Goal: Task Accomplishment & Management: Manage account settings

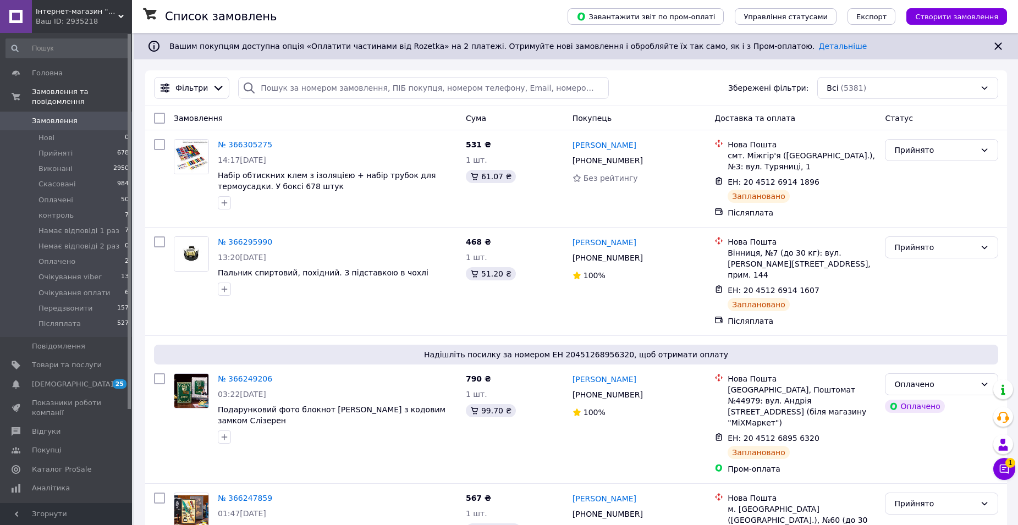
scroll to position [22, 0]
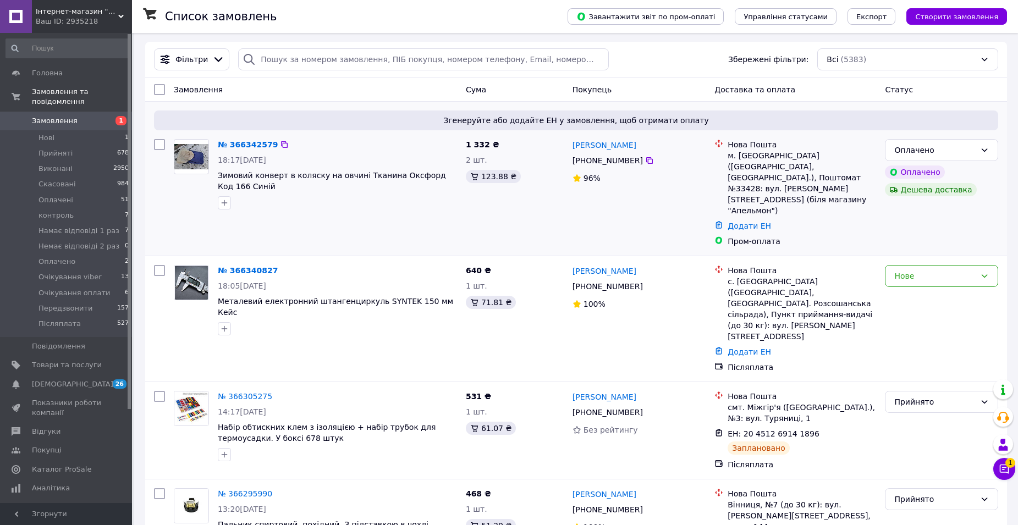
scroll to position [110, 0]
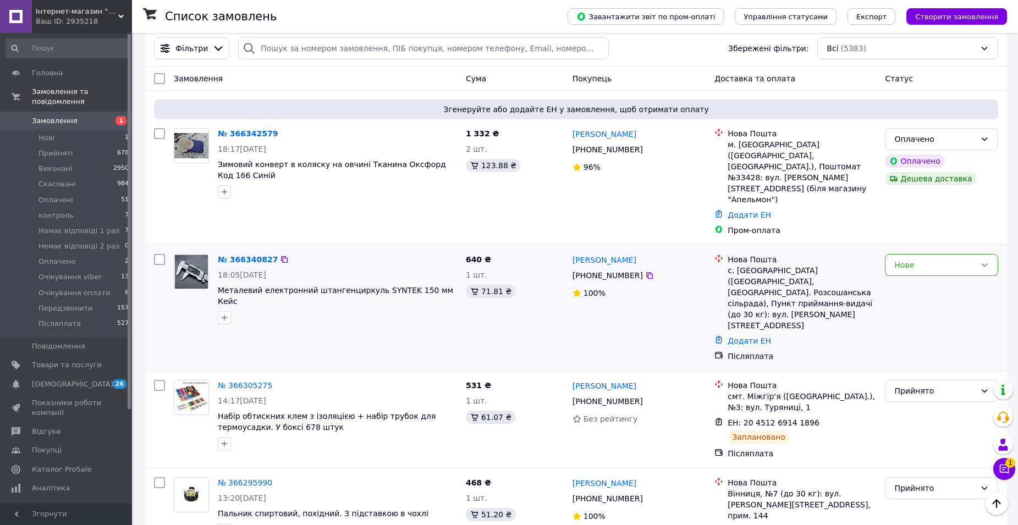
click at [910, 250] on div "Нове" at bounding box center [942, 308] width 122 height 117
click at [908, 259] on div "Нове" at bounding box center [934, 265] width 81 height 12
click at [910, 266] on li "Прийнято" at bounding box center [942, 267] width 112 height 20
click at [948, 135] on div "Оплачено" at bounding box center [934, 139] width 81 height 12
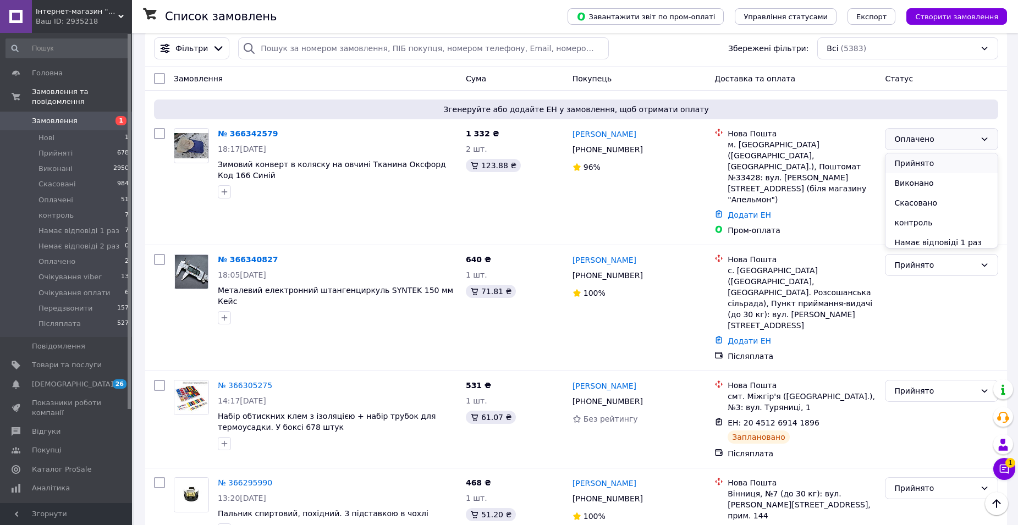
click at [923, 163] on li "Прийнято" at bounding box center [942, 163] width 112 height 20
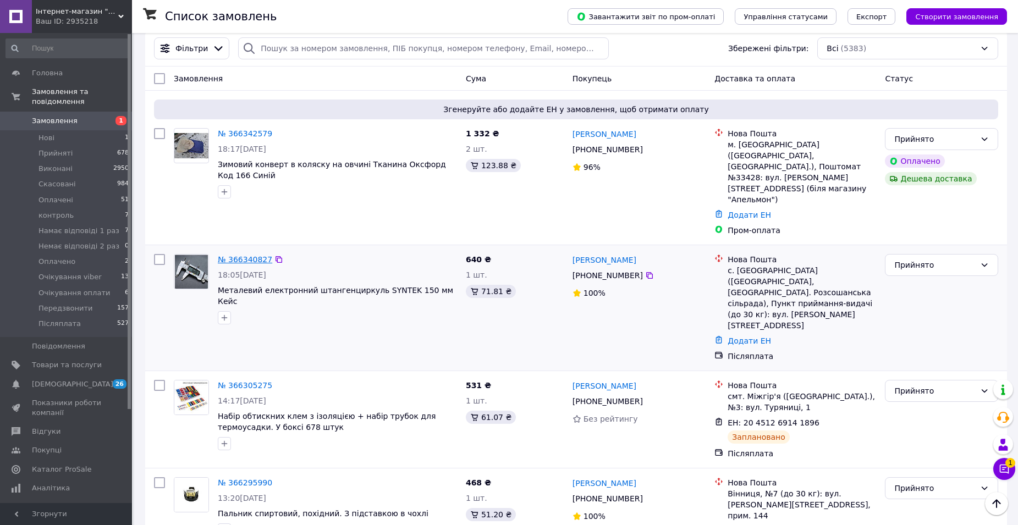
click at [246, 255] on link "№ 366340827" at bounding box center [245, 259] width 54 height 9
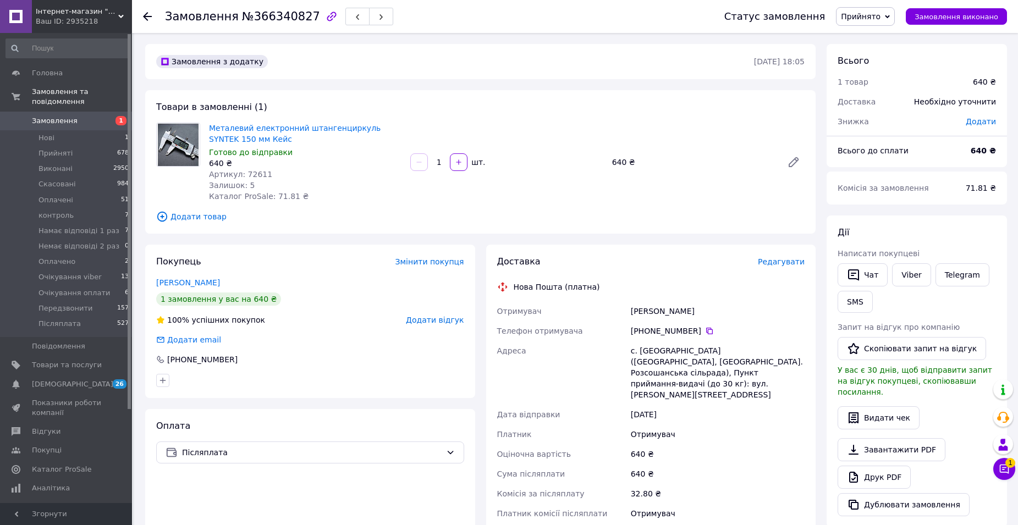
click at [772, 263] on span "Редагувати" at bounding box center [781, 261] width 47 height 9
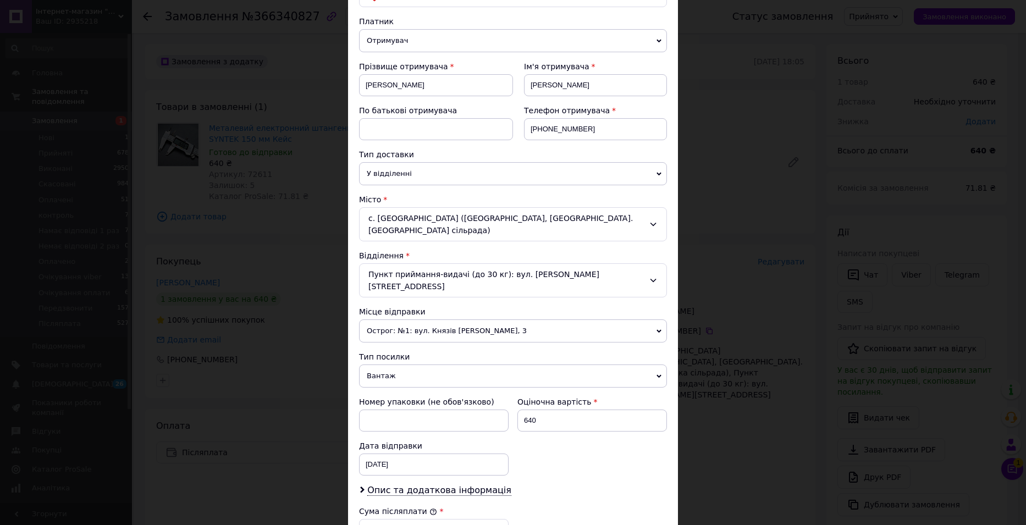
scroll to position [314, 0]
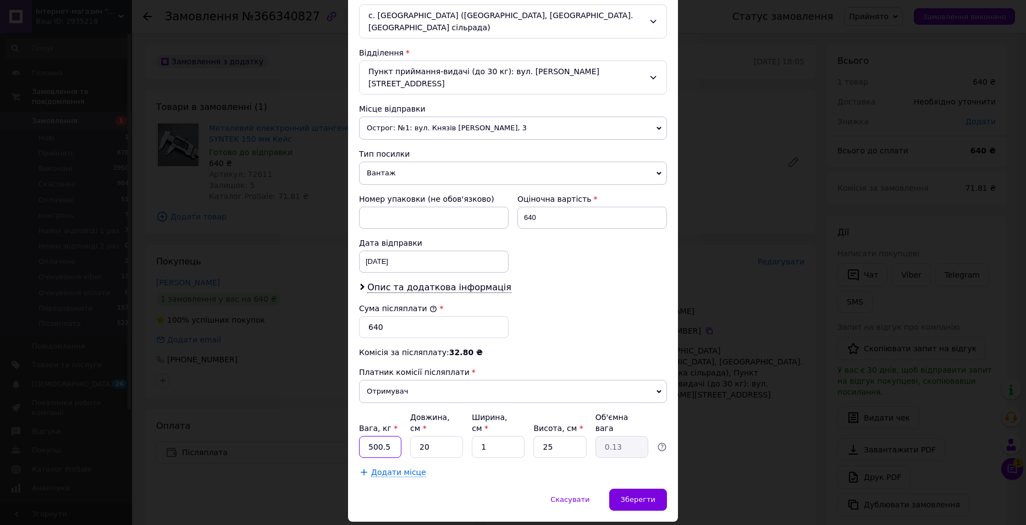
drag, startPoint x: 389, startPoint y: 411, endPoint x: 365, endPoint y: 411, distance: 24.8
click at [365, 436] on input "500.5" at bounding box center [380, 447] width 42 height 22
type input "1"
click at [626, 496] on span "Зберегти" at bounding box center [638, 500] width 35 height 8
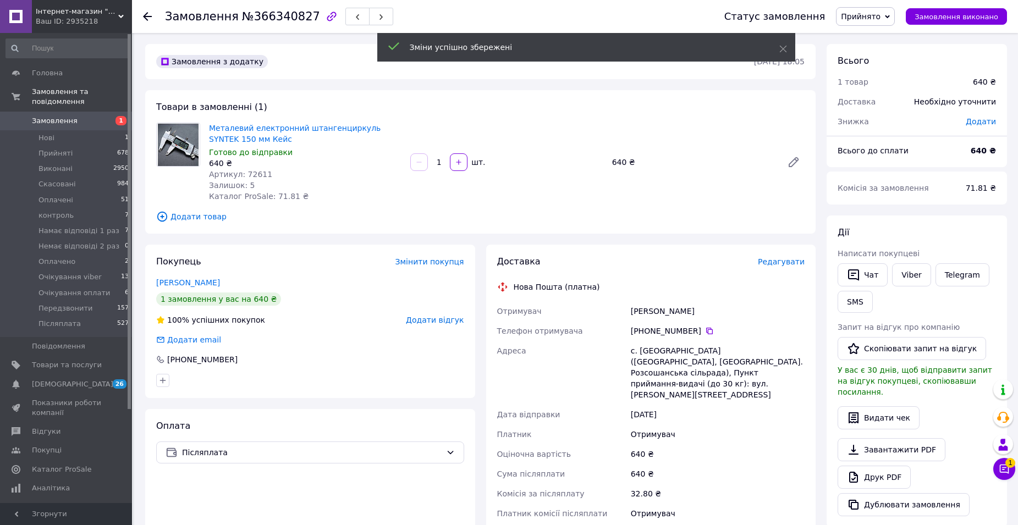
click at [789, 262] on span "Редагувати" at bounding box center [781, 261] width 47 height 9
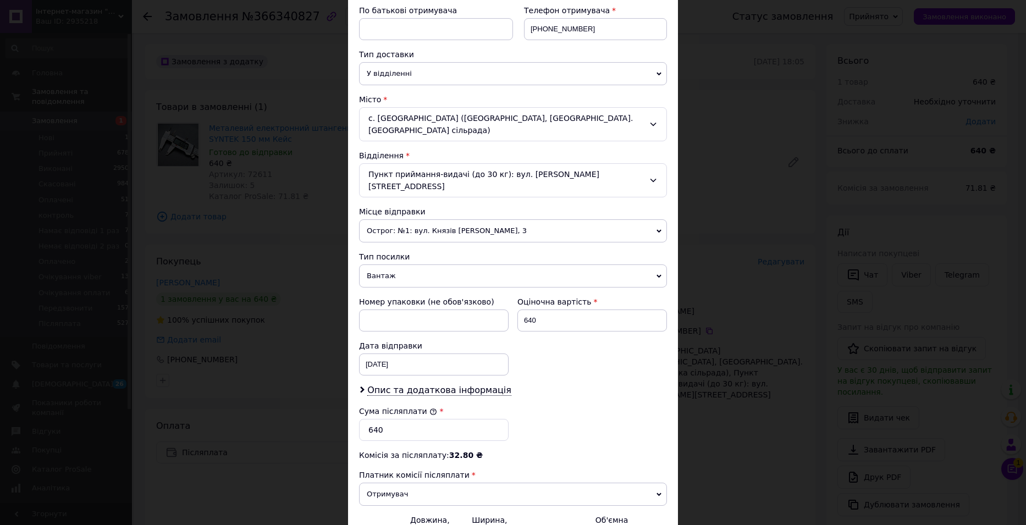
scroll to position [220, 0]
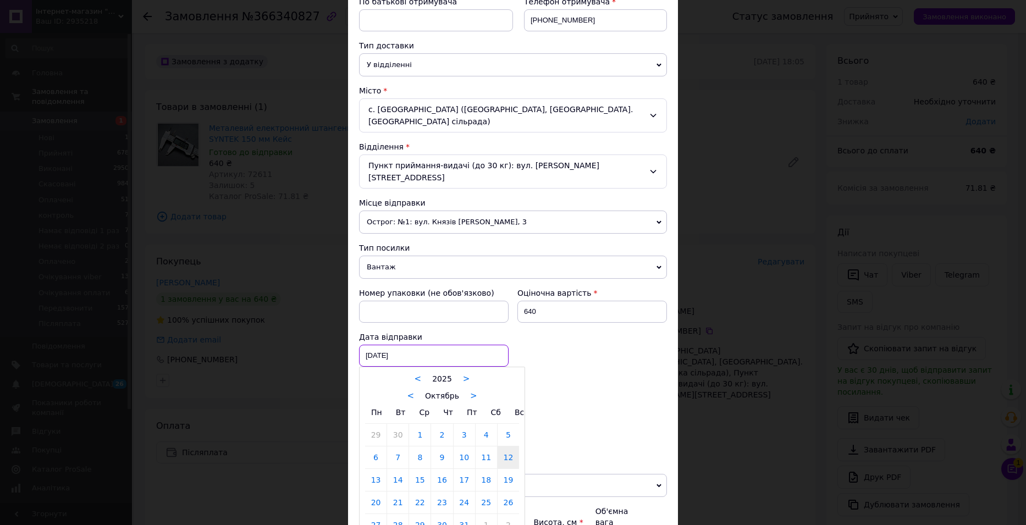
click at [393, 345] on div "[DATE] < 2025 > < Октябрь > Пн Вт Ср Чт Пт Сб Вс 29 30 1 2 3 4 5 6 7 8 9 10 11 …" at bounding box center [434, 356] width 150 height 22
click at [372, 469] on link "13" at bounding box center [375, 480] width 21 height 22
type input "[DATE]"
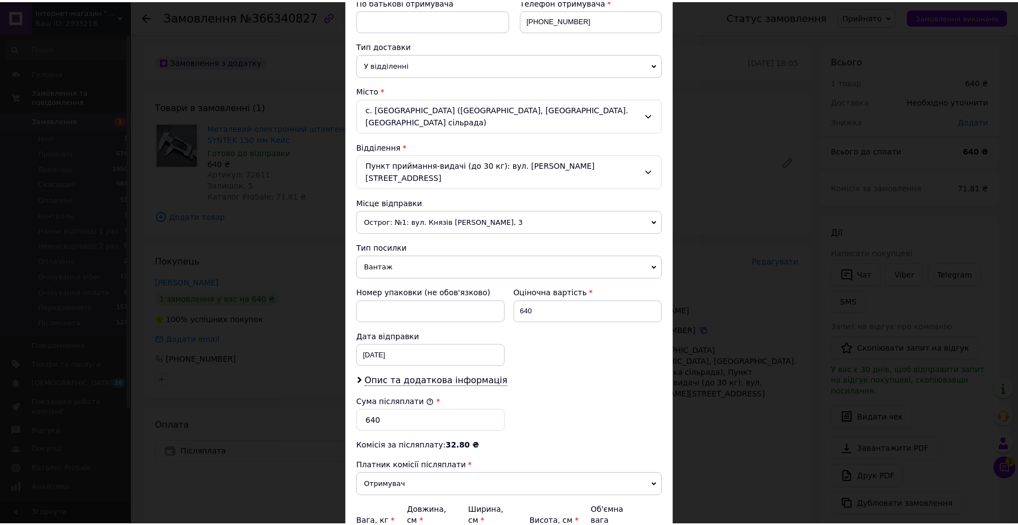
scroll to position [314, 0]
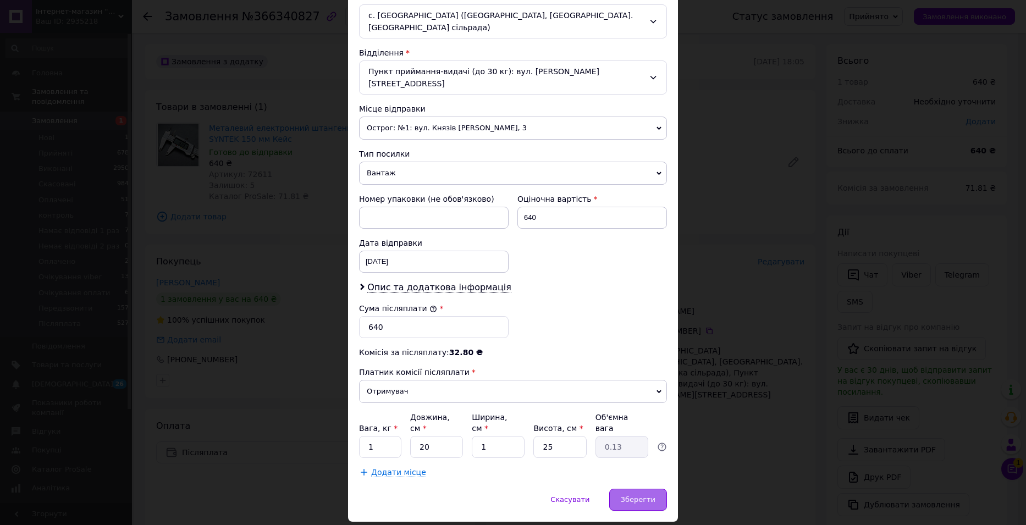
click at [635, 496] on span "Зберегти" at bounding box center [638, 500] width 35 height 8
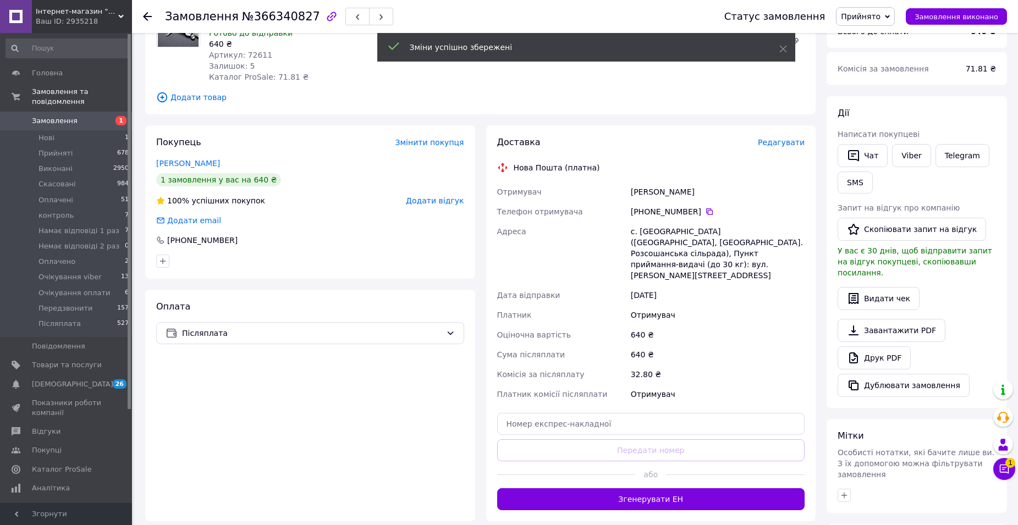
scroll to position [275, 0]
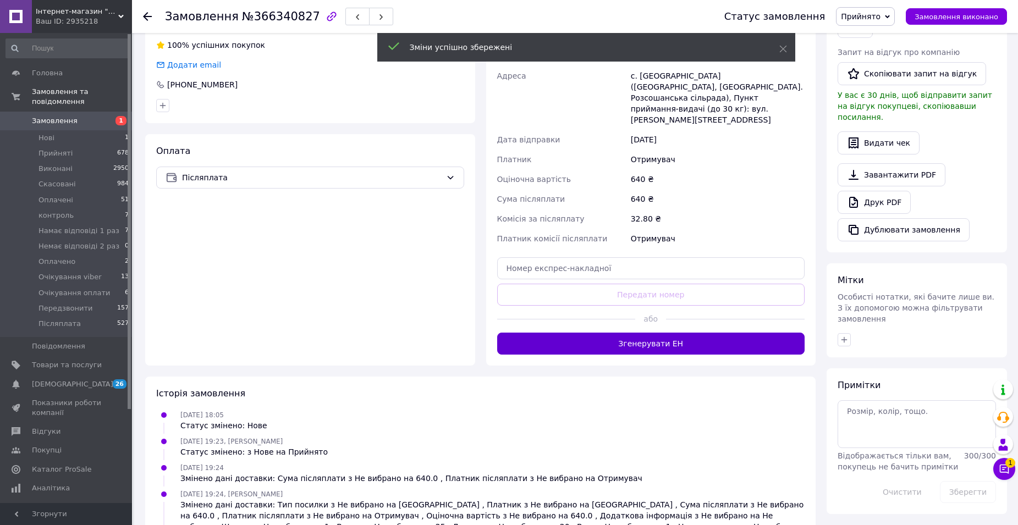
click at [670, 333] on button "Згенерувати ЕН" at bounding box center [651, 344] width 308 height 22
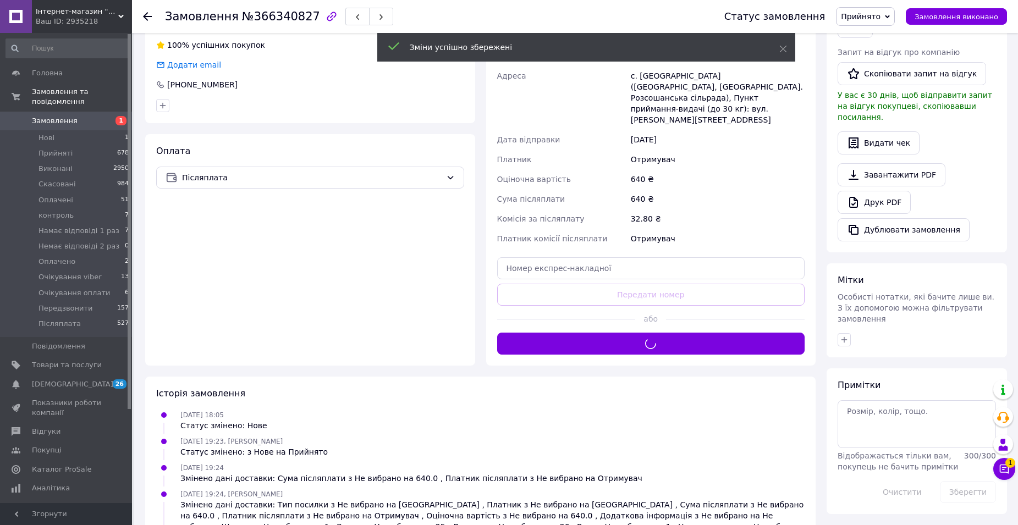
scroll to position [110, 0]
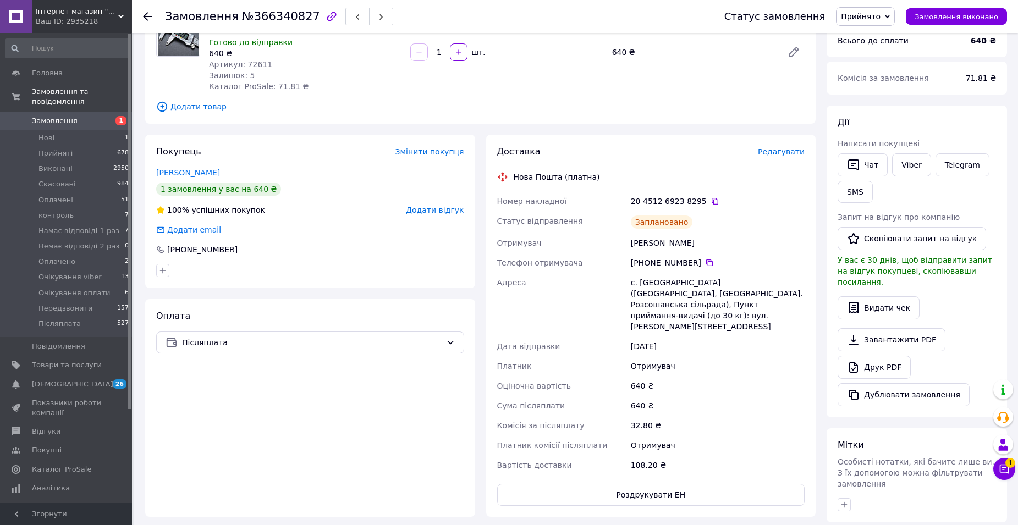
click at [50, 116] on span "Замовлення" at bounding box center [55, 121] width 46 height 10
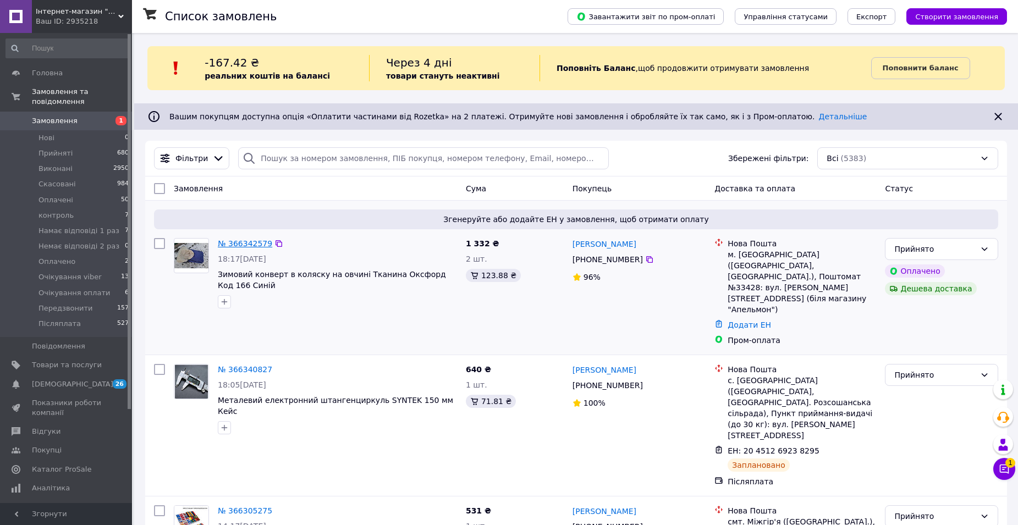
click at [238, 245] on link "№ 366342579" at bounding box center [245, 243] width 54 height 9
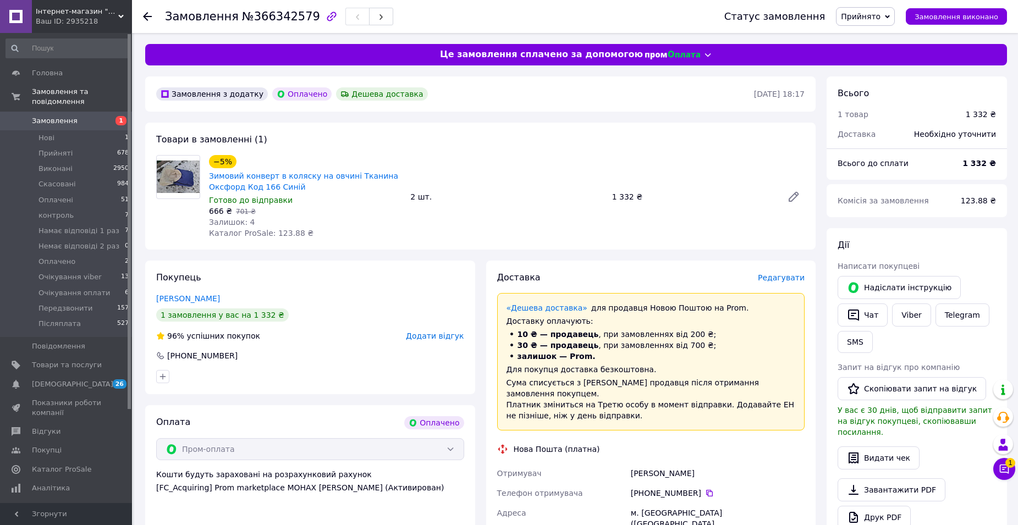
click at [785, 277] on span "Редагувати" at bounding box center [781, 277] width 47 height 9
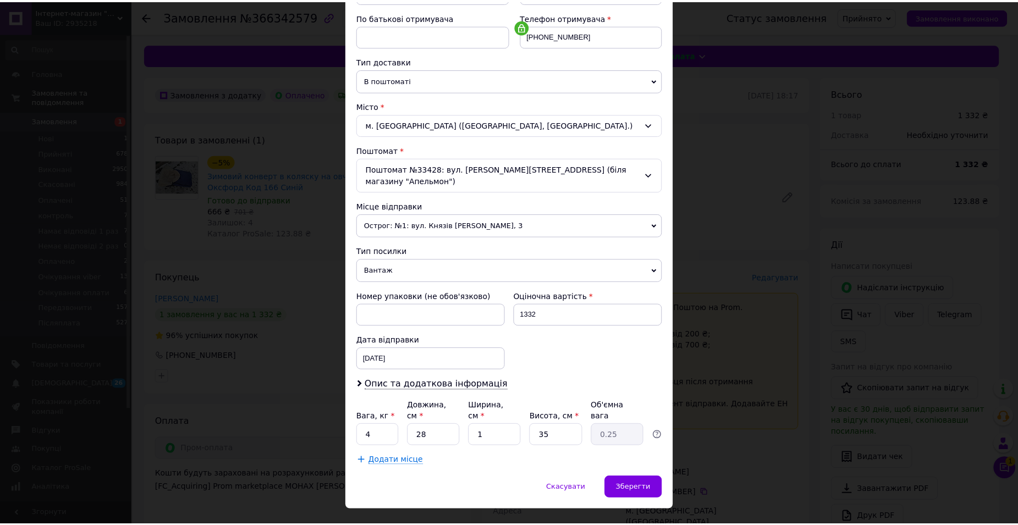
scroll to position [205, 0]
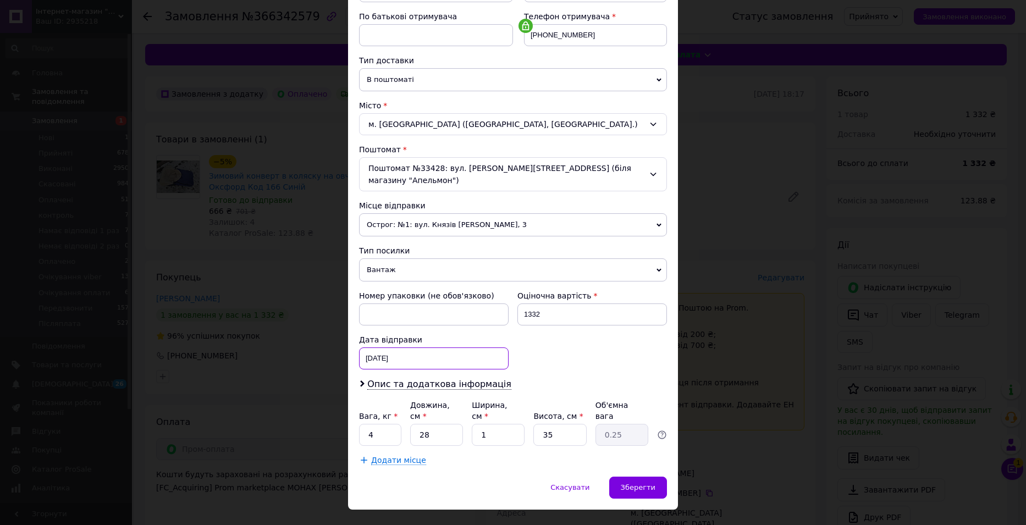
click at [376, 348] on div "[DATE] < 2025 > < Октябрь > Пн Вт Ср Чт Пт Сб Вс 29 30 1 2 3 4 5 6 7 8 9 10 11 …" at bounding box center [434, 359] width 150 height 22
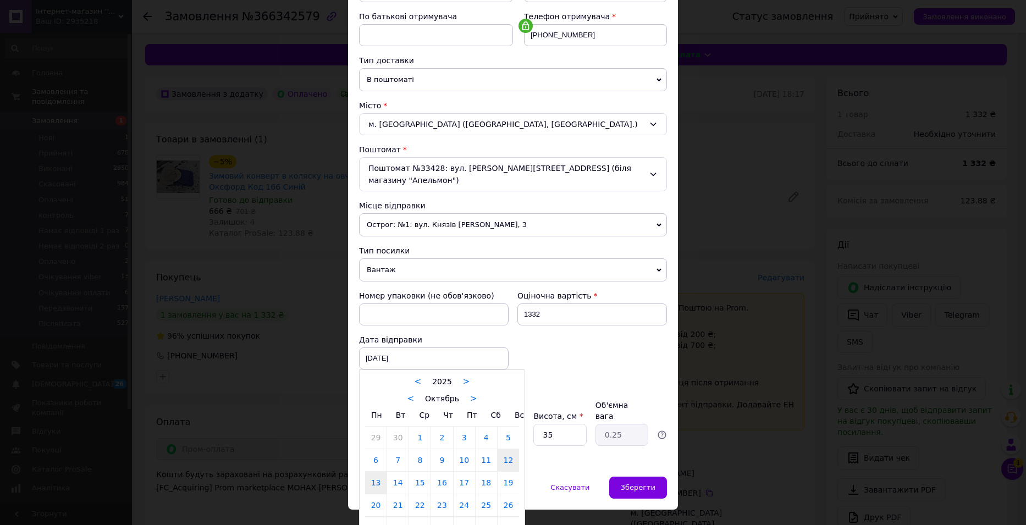
click at [369, 474] on link "13" at bounding box center [375, 483] width 21 height 22
type input "[DATE]"
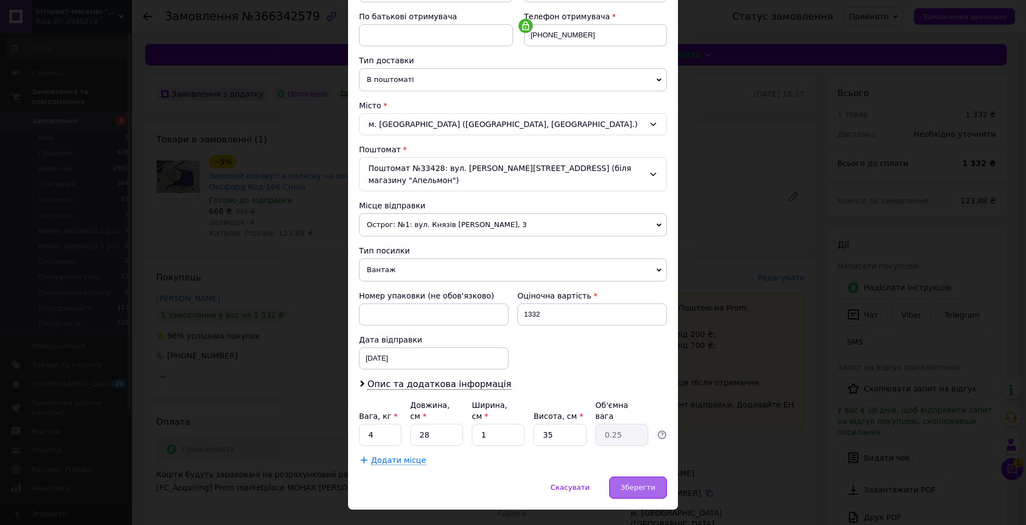
click at [651, 483] on span "Зберегти" at bounding box center [638, 487] width 35 height 8
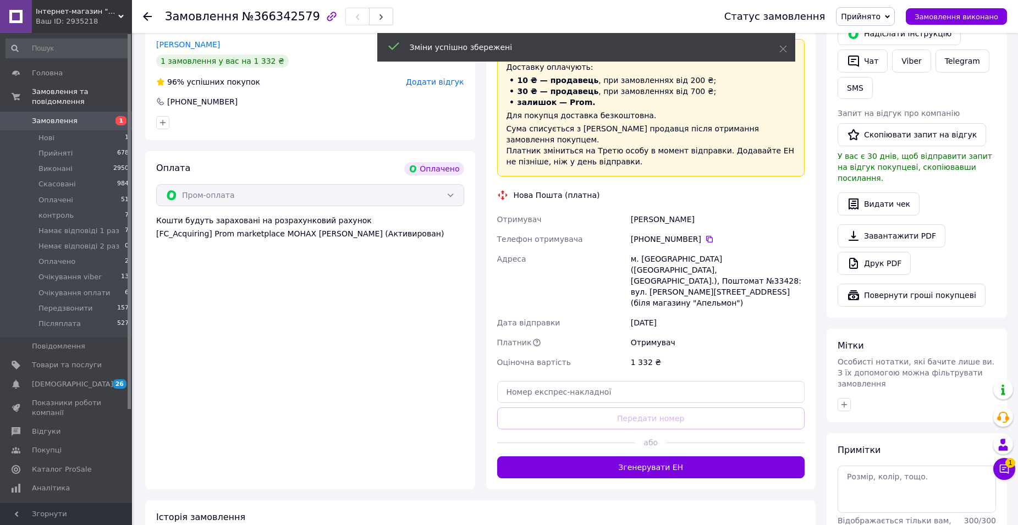
scroll to position [385, 0]
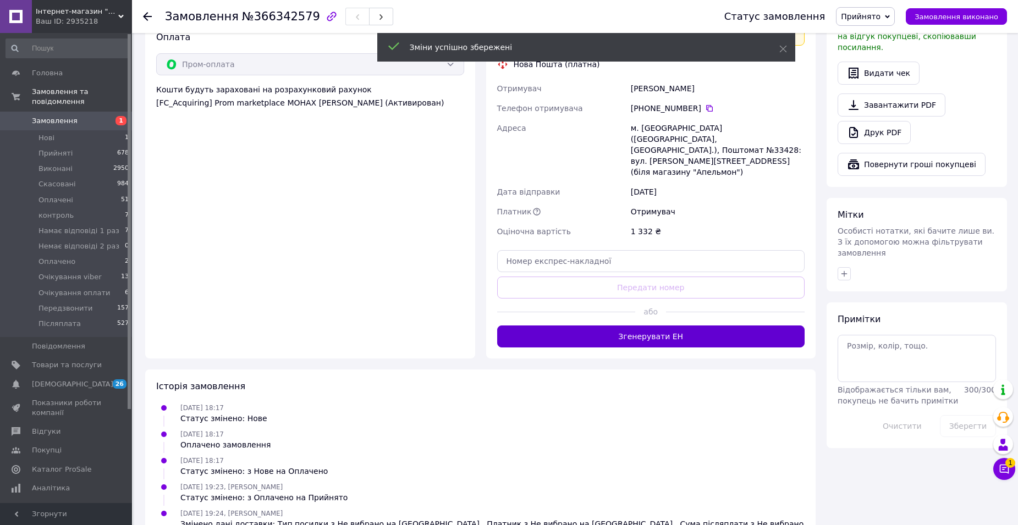
click at [619, 326] on button "Згенерувати ЕН" at bounding box center [651, 337] width 308 height 22
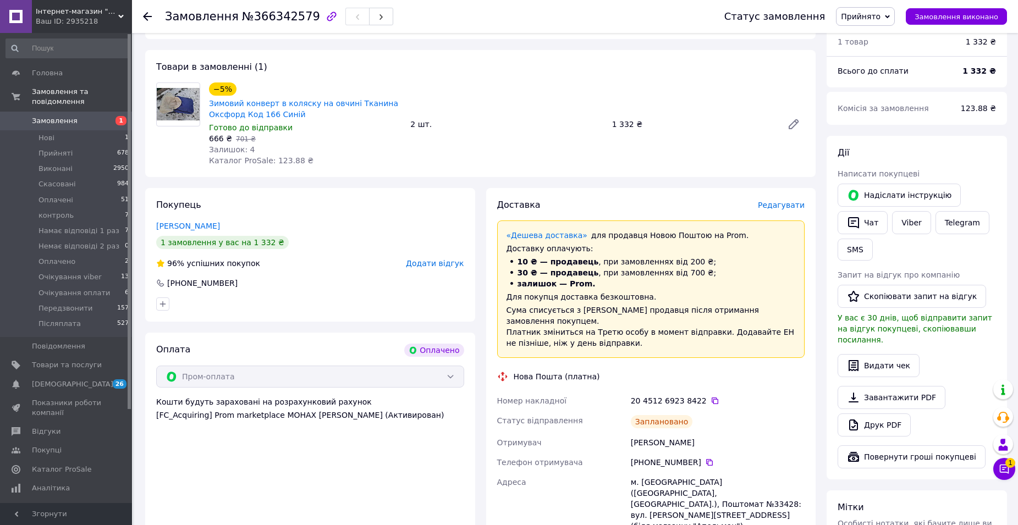
scroll to position [0, 0]
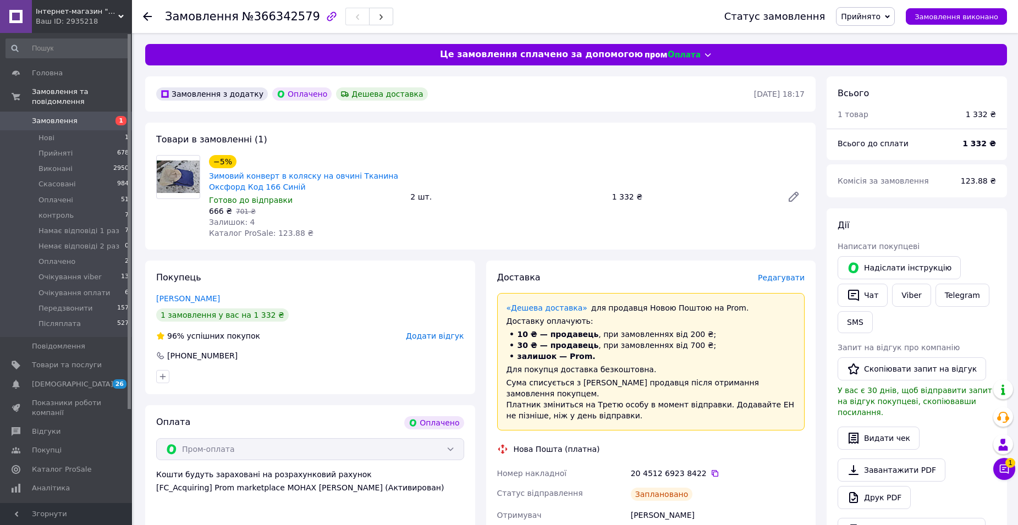
click at [67, 116] on span "Замовлення" at bounding box center [55, 121] width 46 height 10
